Goal: Task Accomplishment & Management: Manage account settings

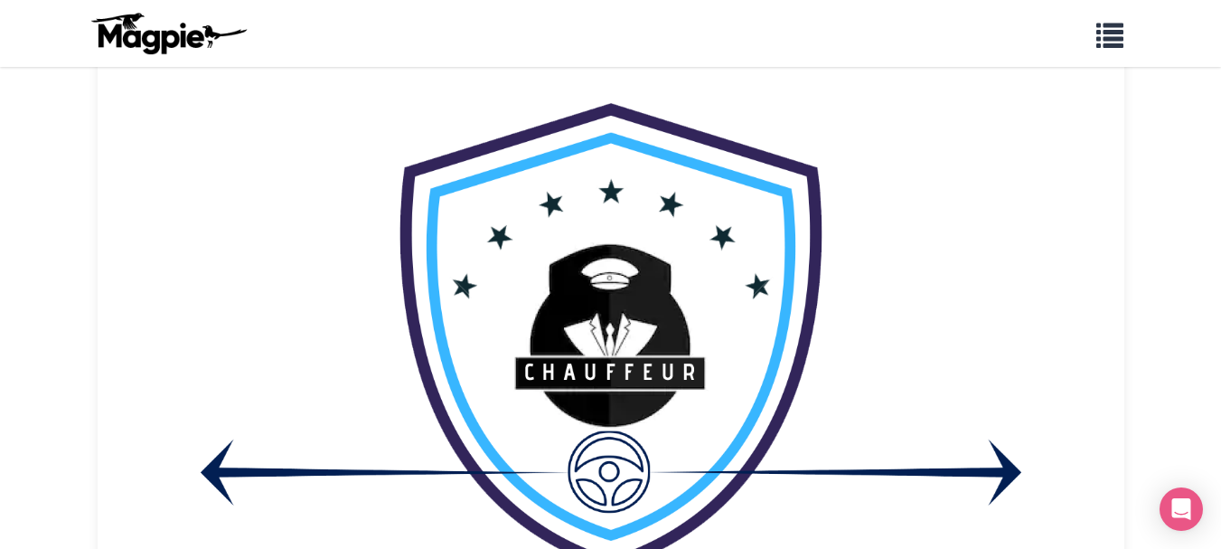
scroll to position [83, 0]
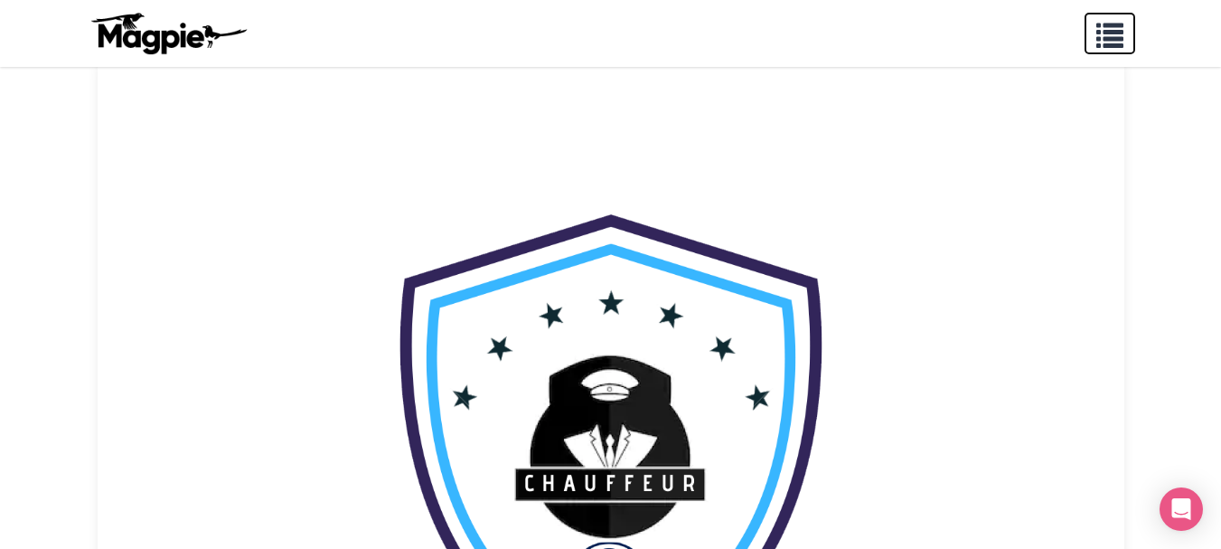
click at [1115, 41] on span "button" at bounding box center [1110, 31] width 27 height 27
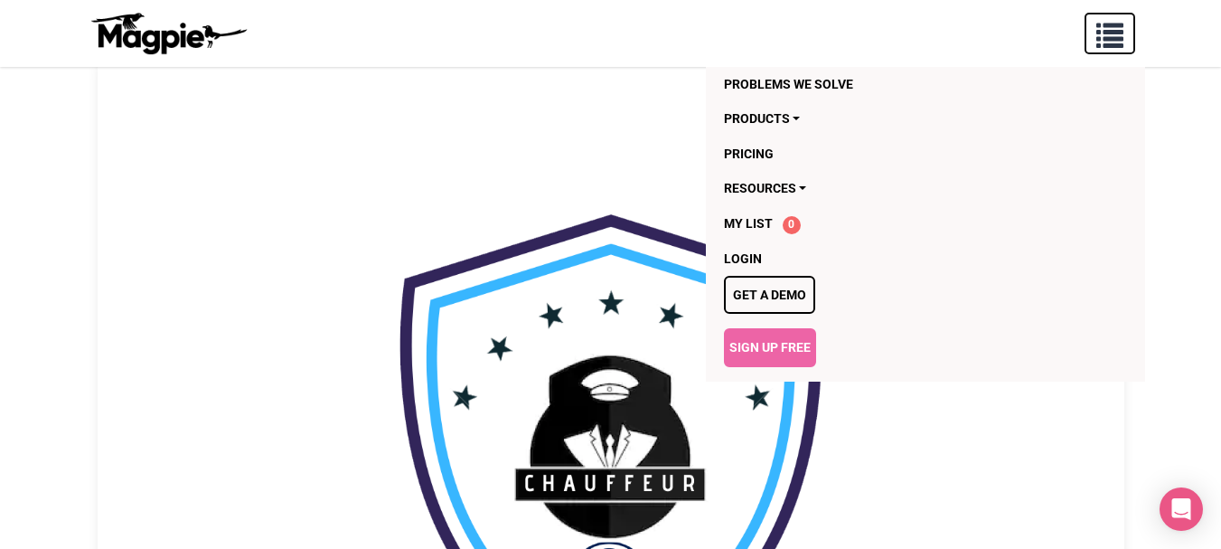
click at [1115, 41] on span "button" at bounding box center [1110, 31] width 27 height 27
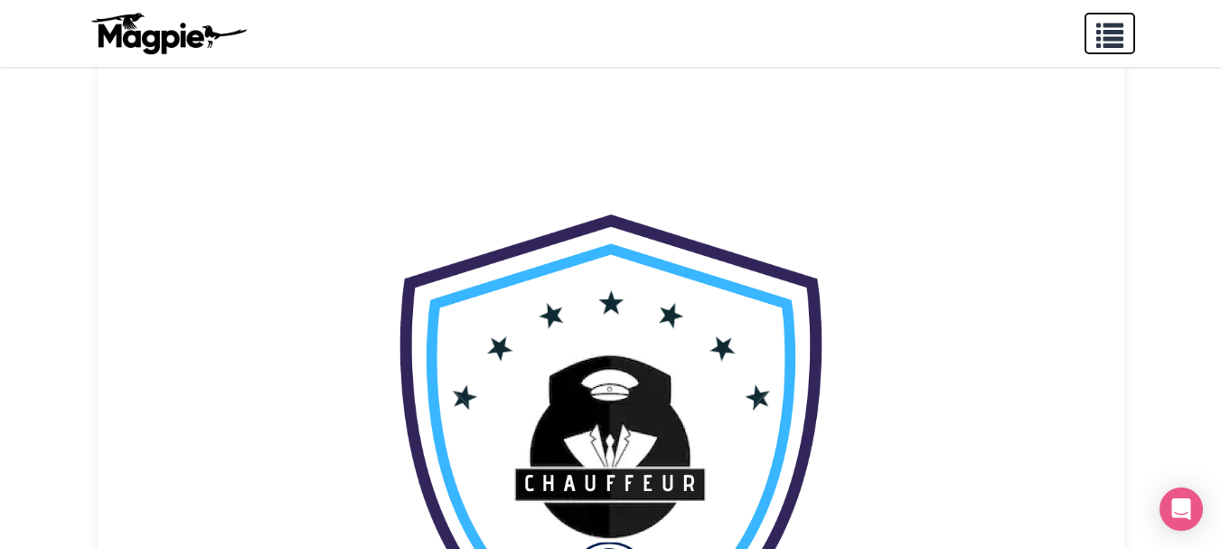
click at [1098, 41] on span "button" at bounding box center [1110, 31] width 27 height 27
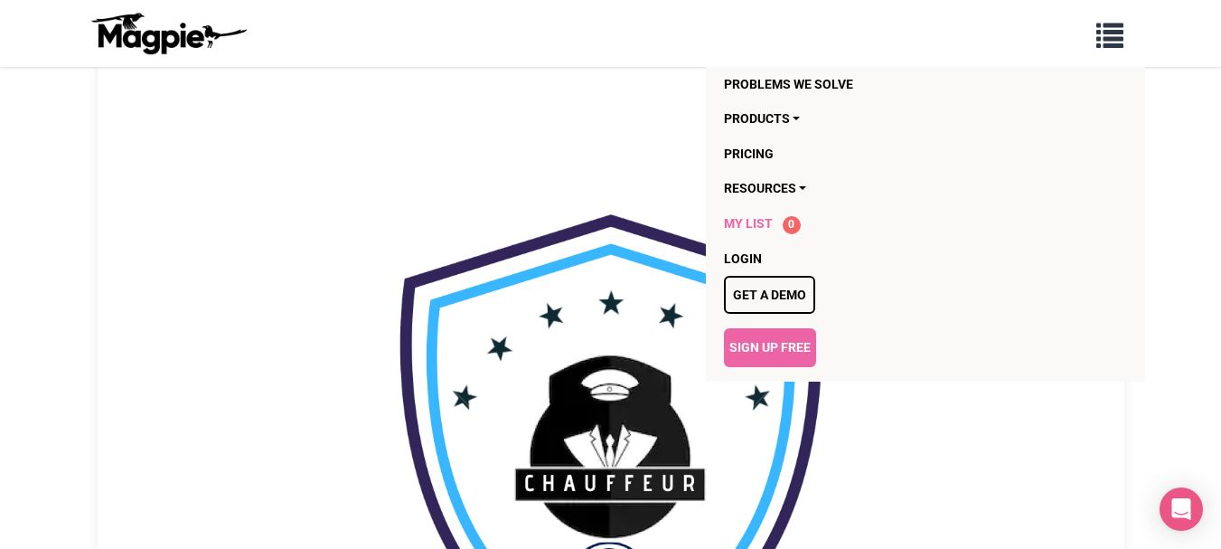
click at [752, 226] on span "My List" at bounding box center [748, 223] width 49 height 14
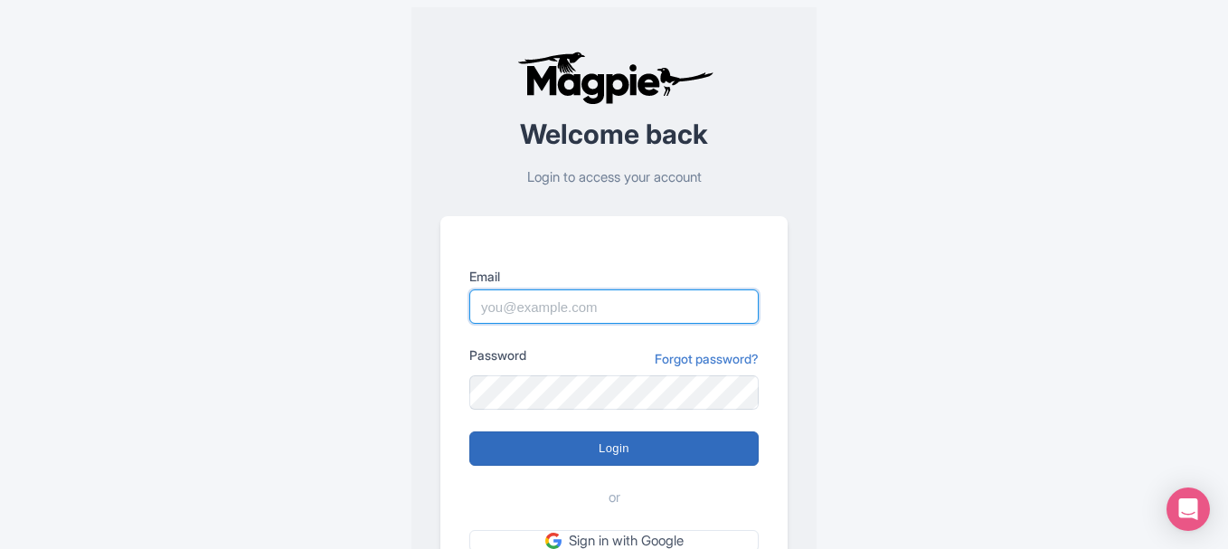
type input "[EMAIL_ADDRESS][DOMAIN_NAME]"
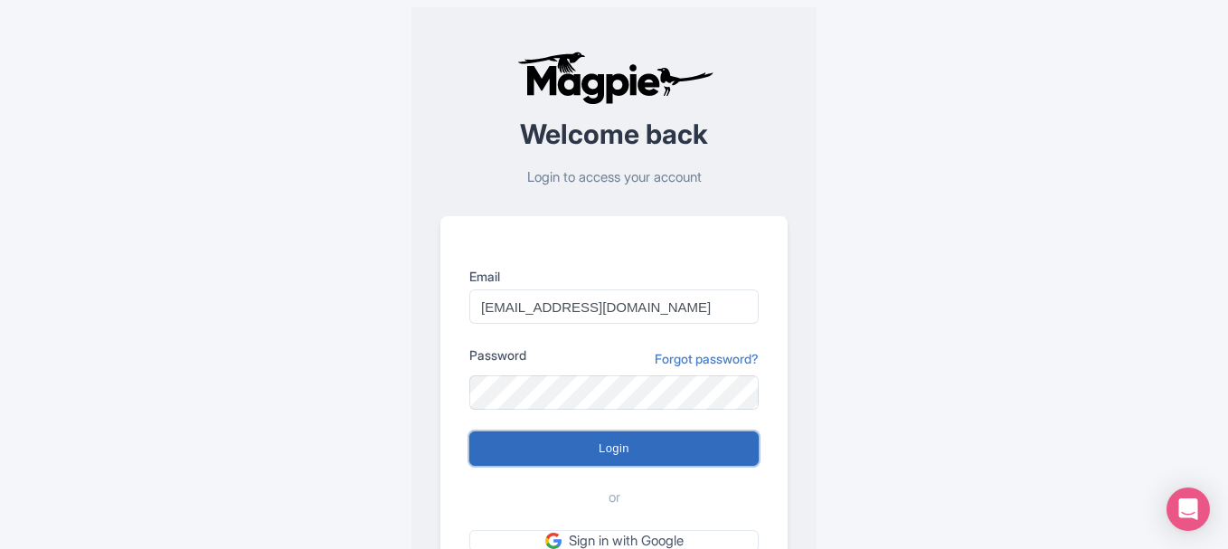
click at [589, 456] on input "Login" at bounding box center [613, 448] width 289 height 34
type input "Logging in..."
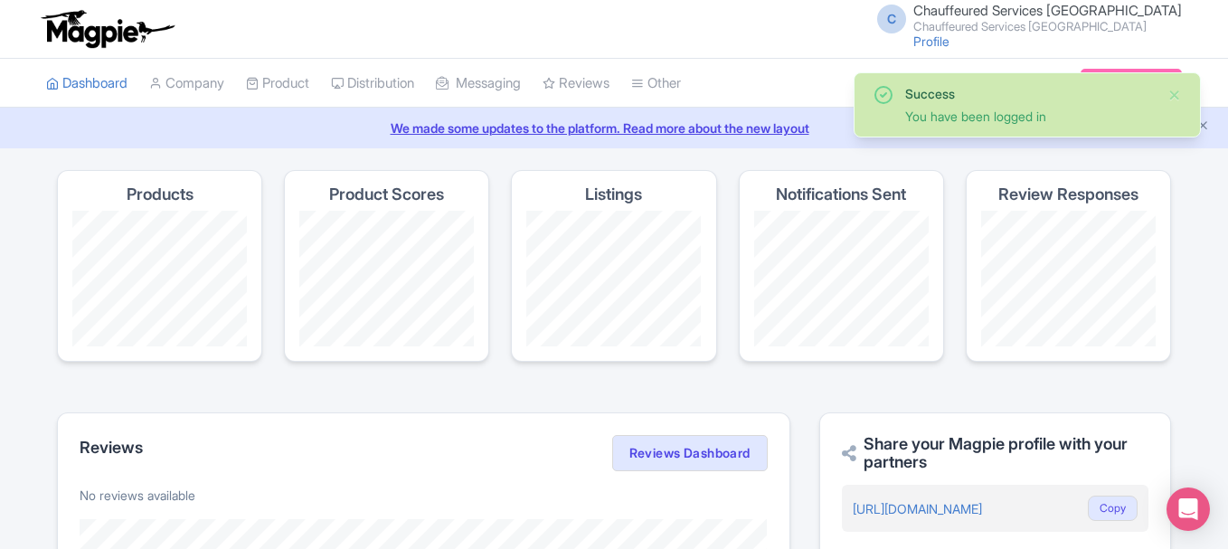
click at [578, 362] on section "Products Product Scores Listings Notifications Sent Review Responses" at bounding box center [614, 276] width 1114 height 213
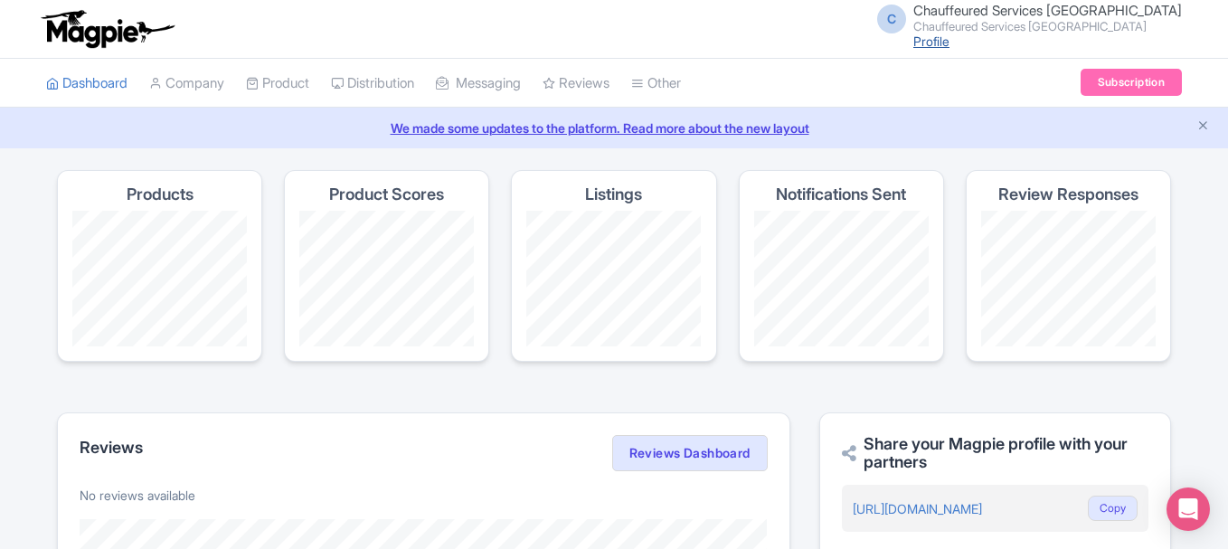
click at [949, 42] on link "Profile" at bounding box center [931, 40] width 36 height 15
click at [102, 70] on link "Dashboard" at bounding box center [86, 84] width 81 height 50
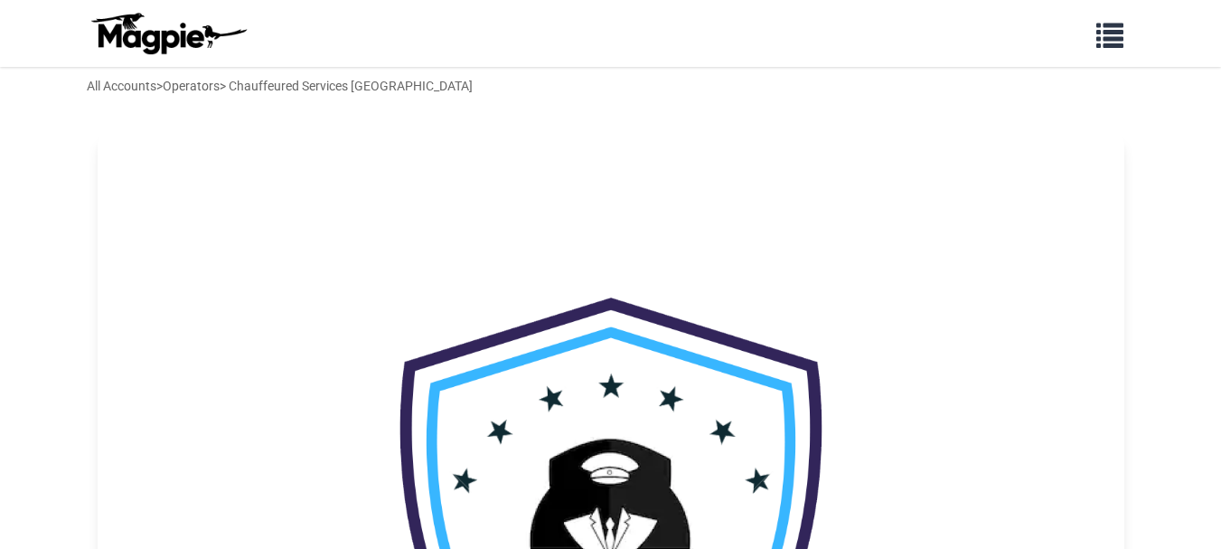
scroll to position [723, 0]
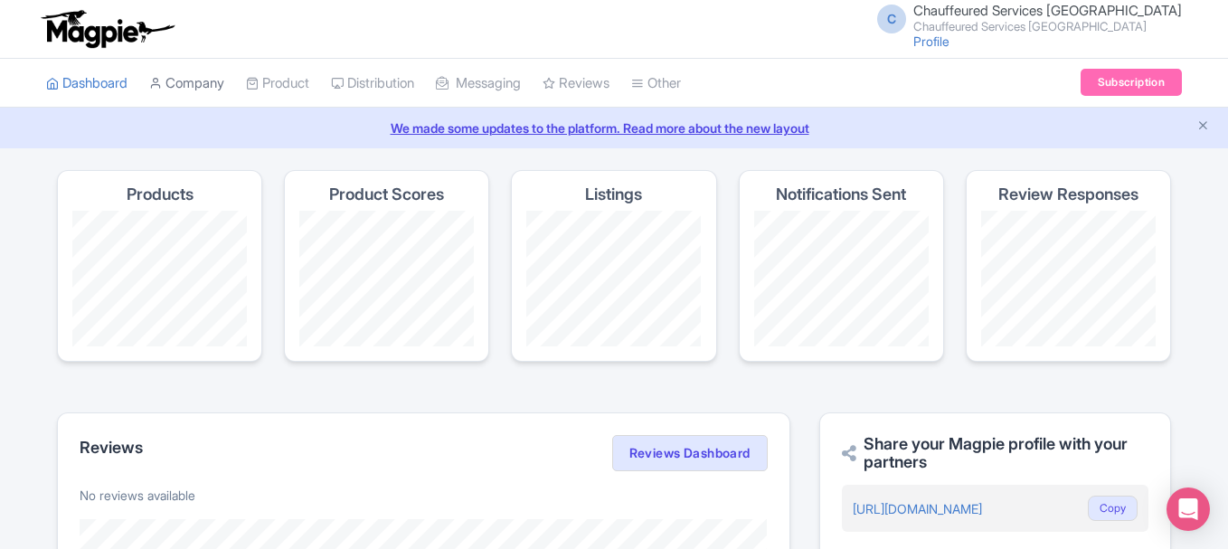
click at [222, 81] on link "Company" at bounding box center [186, 84] width 75 height 50
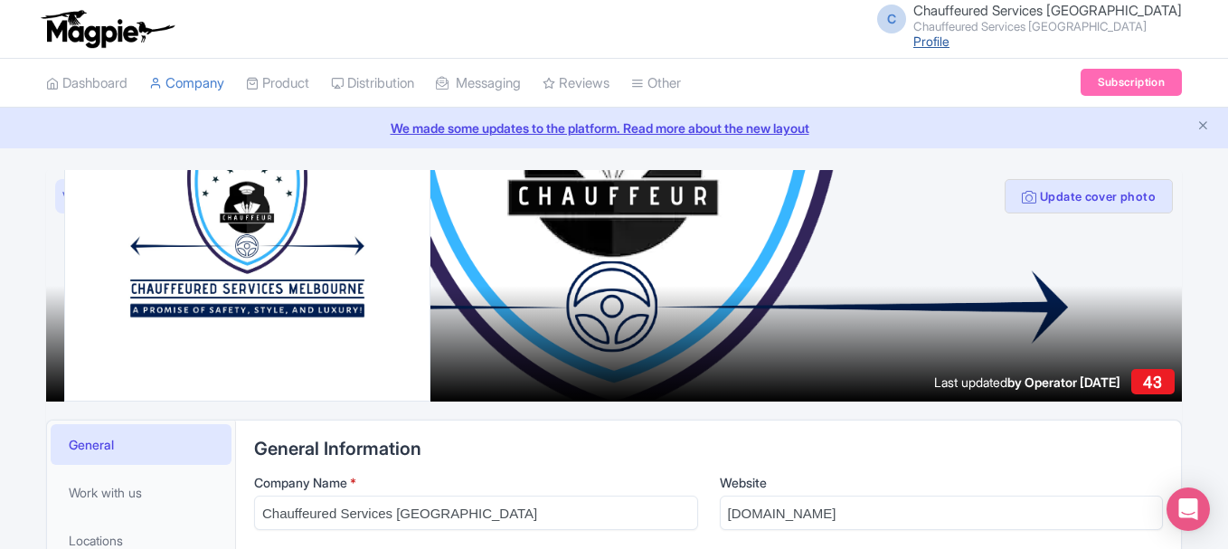
click at [949, 42] on link "Profile" at bounding box center [931, 40] width 36 height 15
